Goal: Transaction & Acquisition: Download file/media

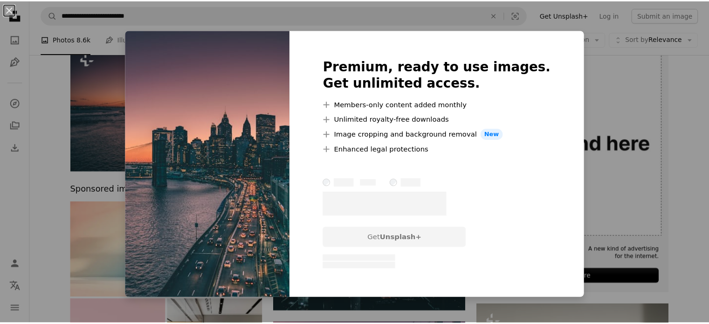
scroll to position [85, 0]
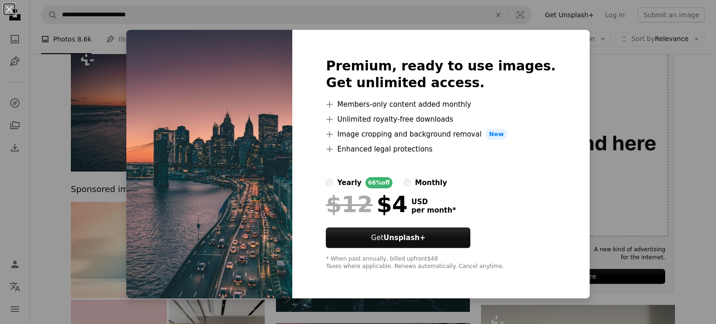
click at [70, 231] on div "An X shape Premium, ready to use images. Get unlimited access. A plus sign Memb…" at bounding box center [358, 162] width 716 height 324
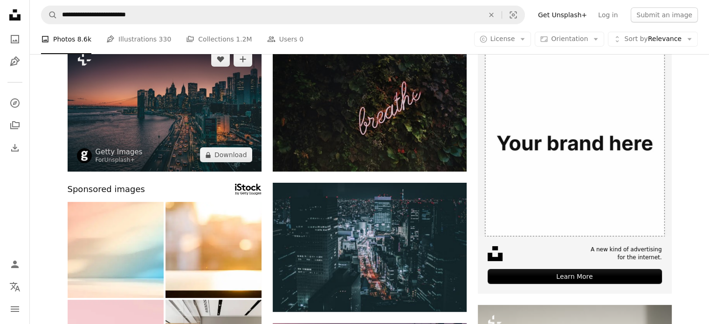
click at [146, 134] on img at bounding box center [165, 106] width 194 height 129
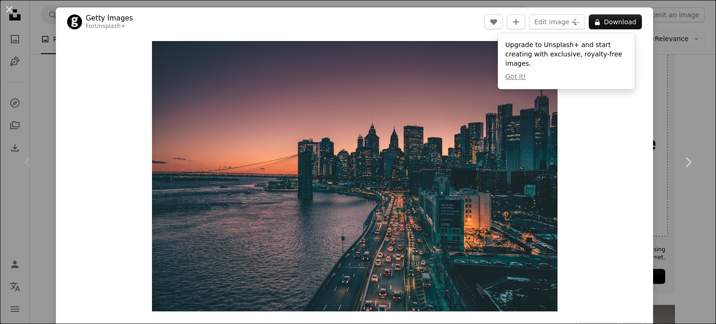
click at [592, 162] on div "Zoom in" at bounding box center [354, 176] width 597 height 280
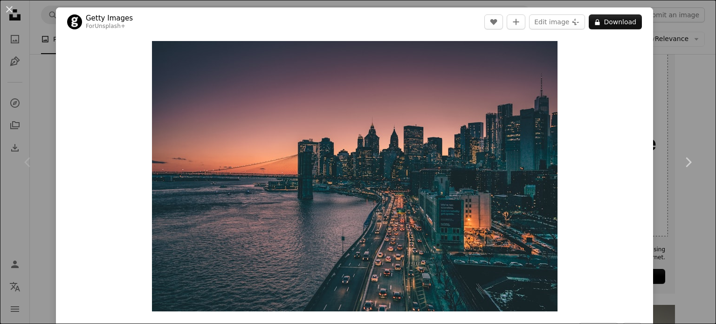
click at [678, 40] on div "An X shape Chevron left Chevron right Getty Images For Unsplash+ A heart A plus…" at bounding box center [358, 162] width 716 height 324
